Goal: Book appointment/travel/reservation

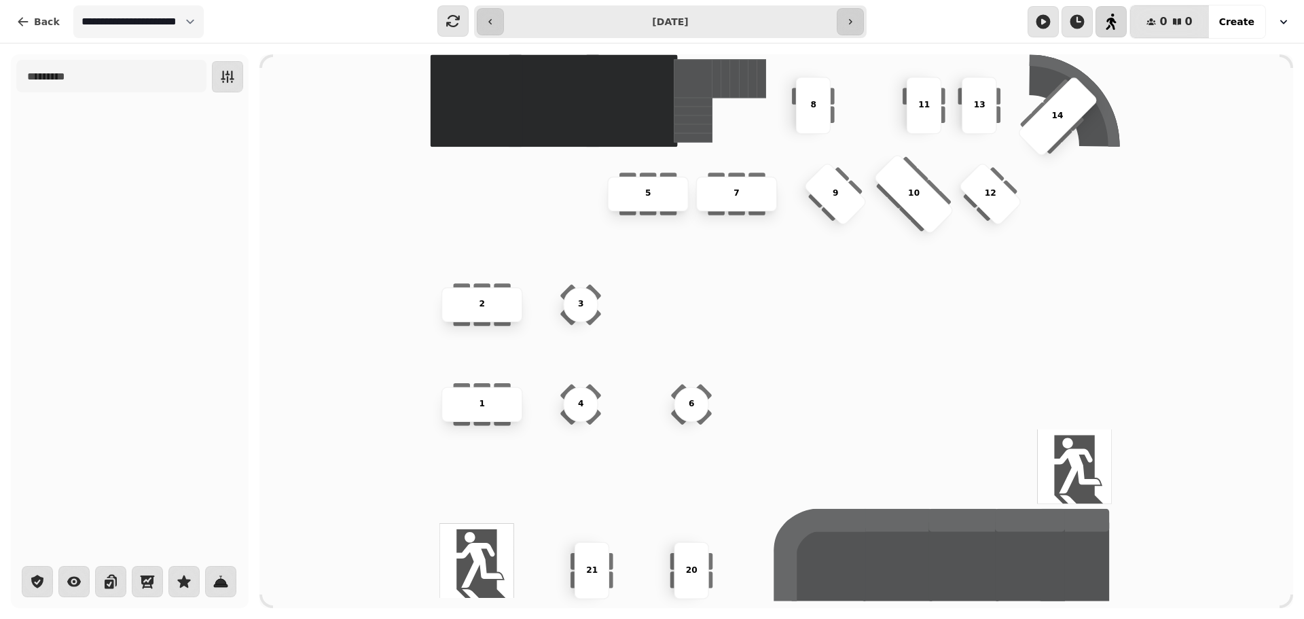
click at [1117, 24] on icon "button" at bounding box center [1111, 22] width 11 height 16
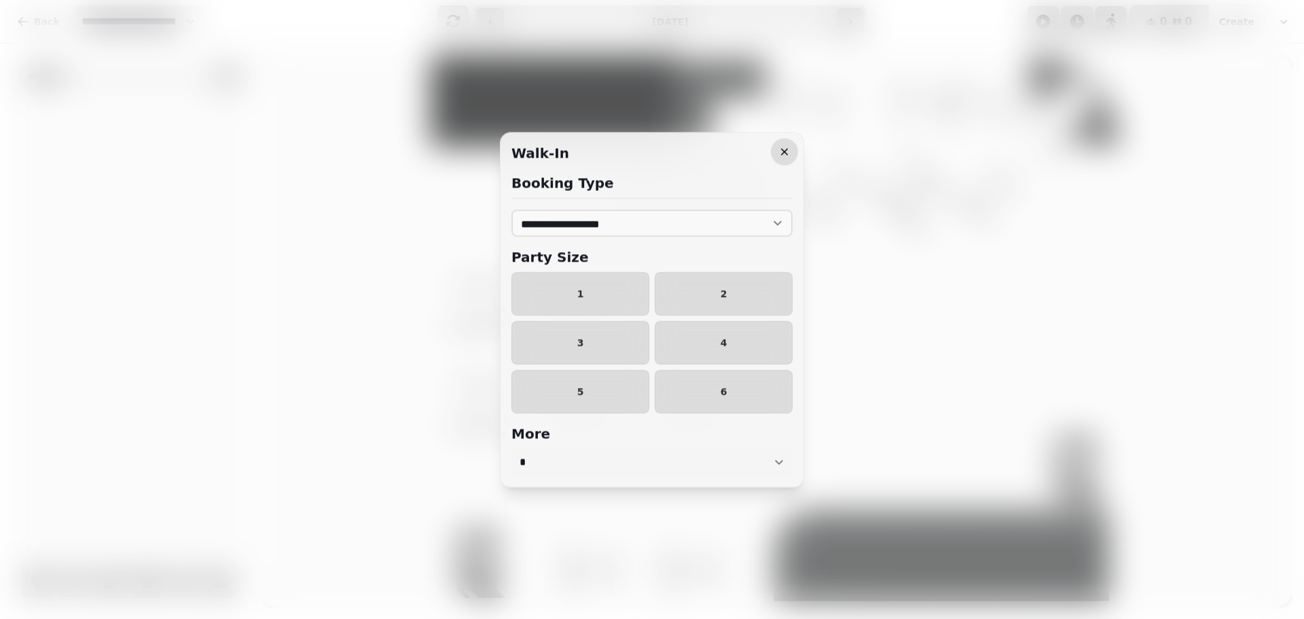
click at [786, 160] on button "button" at bounding box center [784, 151] width 27 height 27
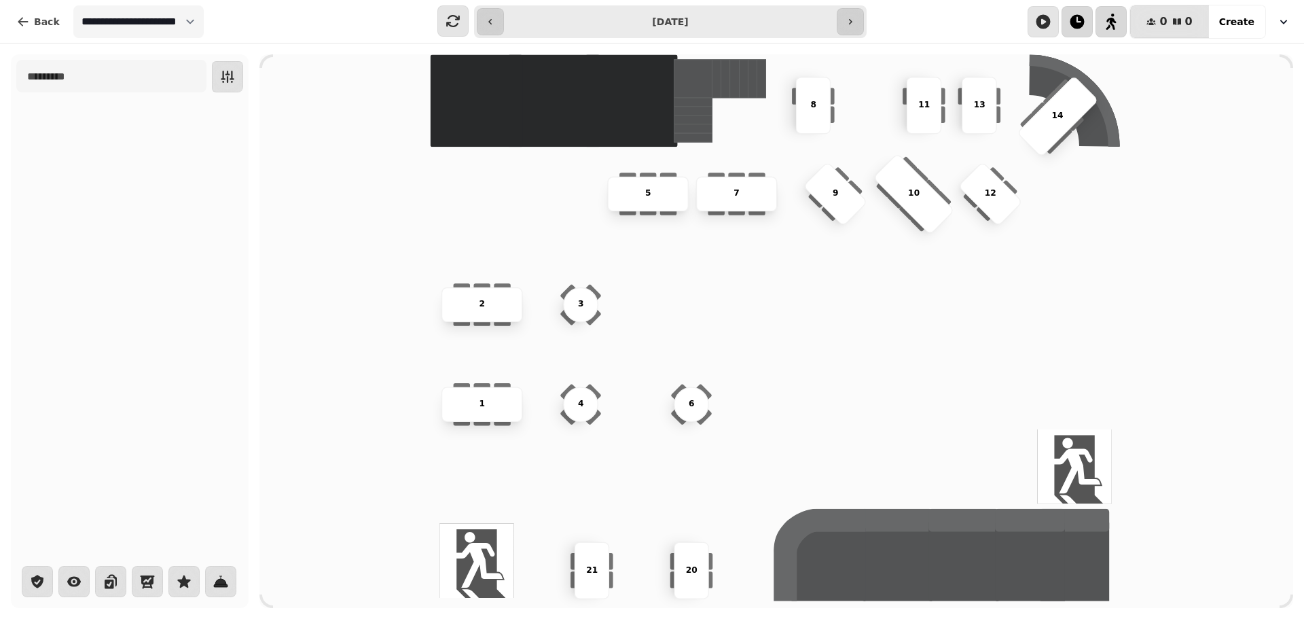
click at [1082, 20] on icon "button" at bounding box center [1077, 21] width 14 height 14
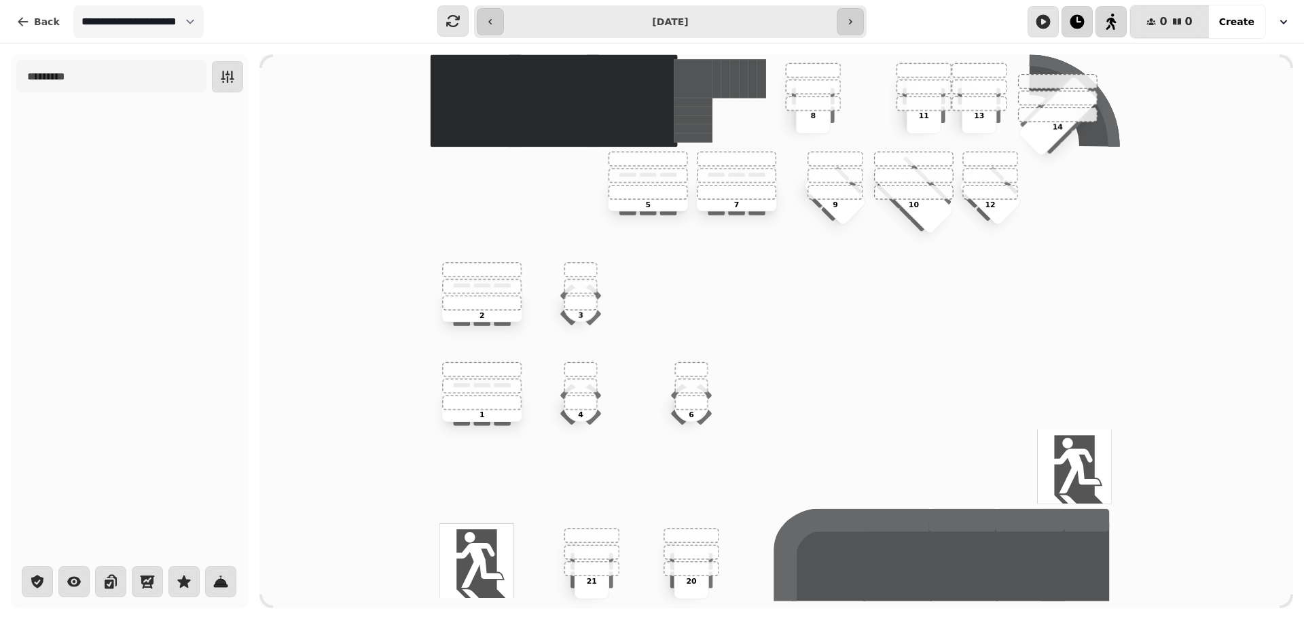
click at [1082, 20] on icon "button" at bounding box center [1077, 21] width 14 height 14
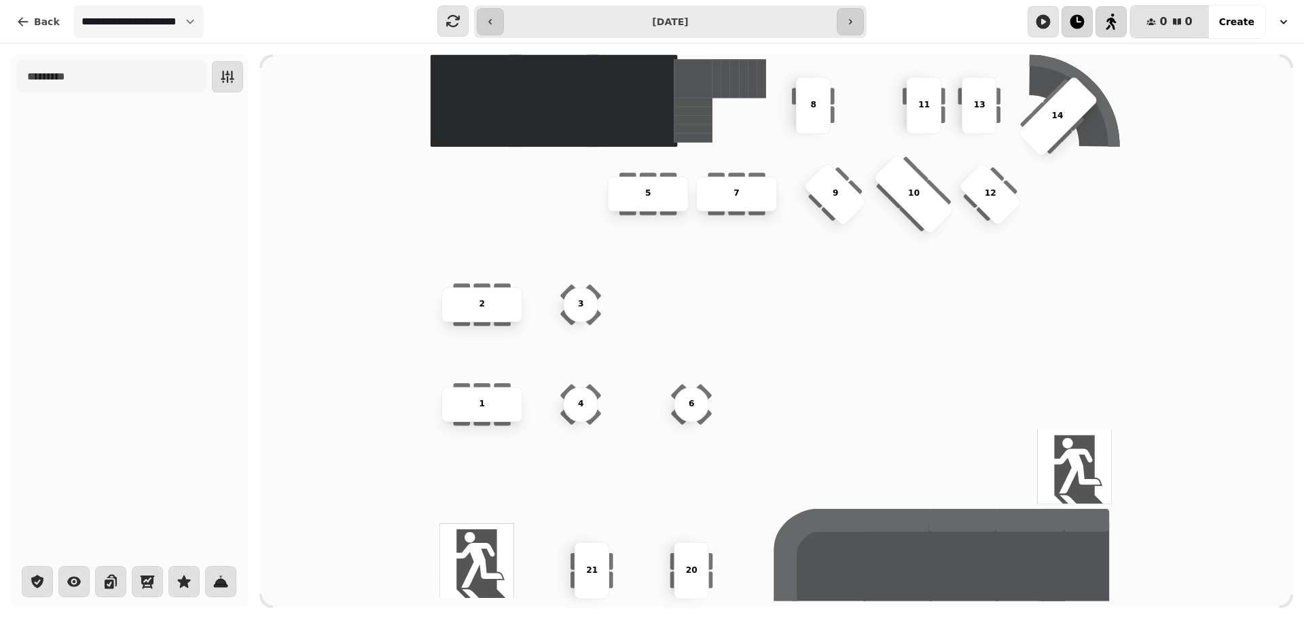
click at [1082, 20] on icon "button" at bounding box center [1077, 21] width 14 height 14
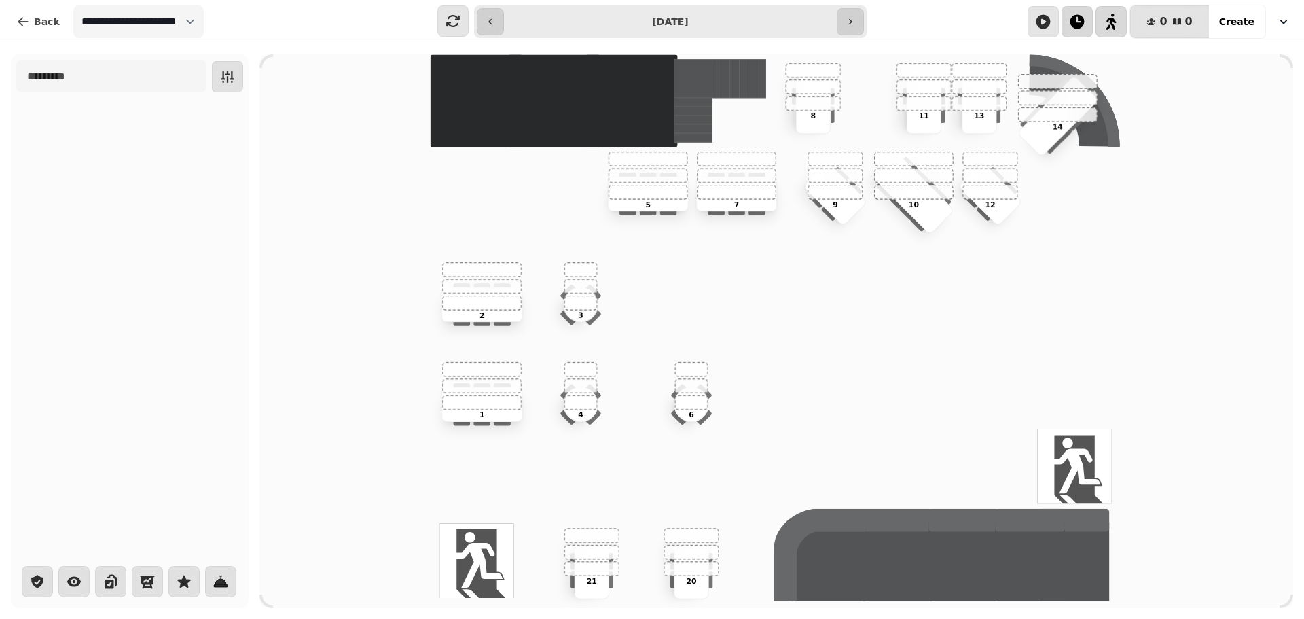
click at [1082, 20] on icon "button" at bounding box center [1077, 21] width 14 height 14
